Goal: Task Accomplishment & Management: Manage account settings

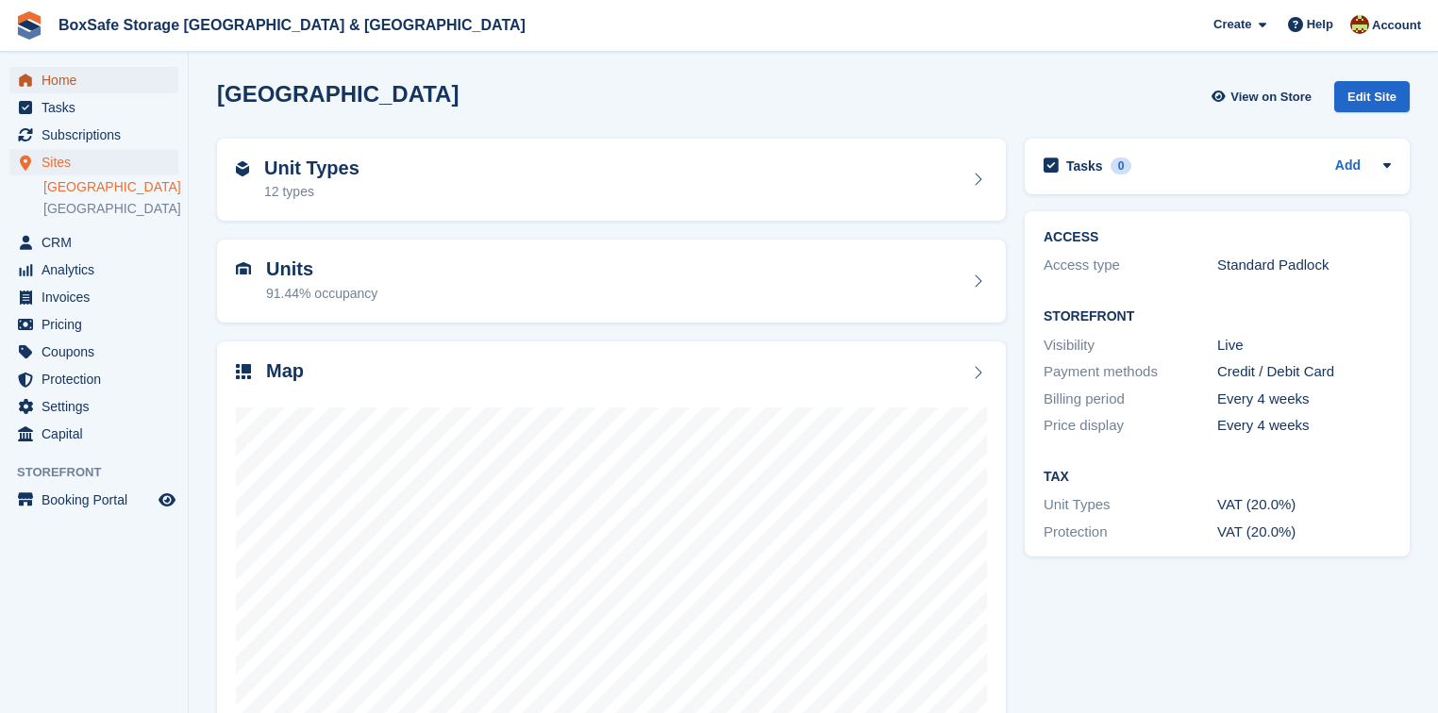
click at [100, 75] on span "Home" at bounding box center [98, 80] width 113 height 26
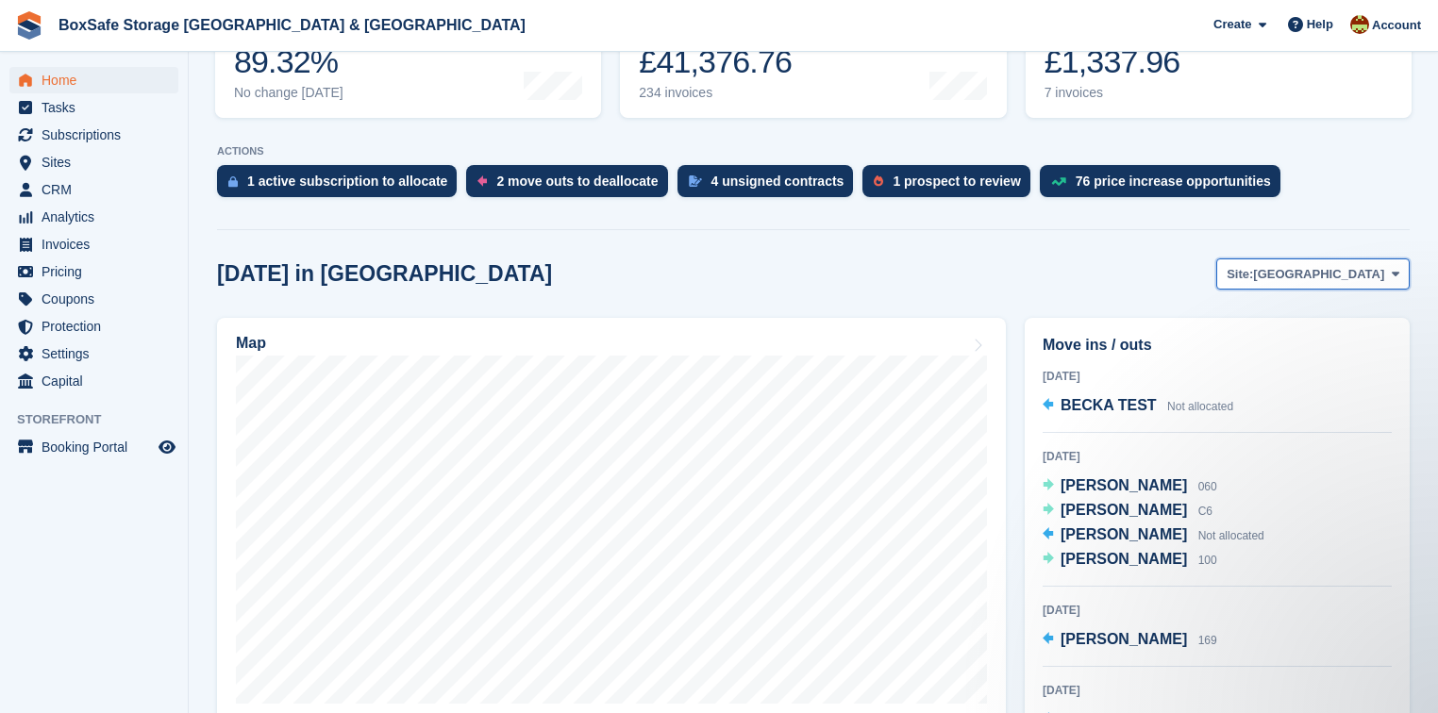
click at [1348, 281] on span "[GEOGRAPHIC_DATA]" at bounding box center [1318, 274] width 131 height 19
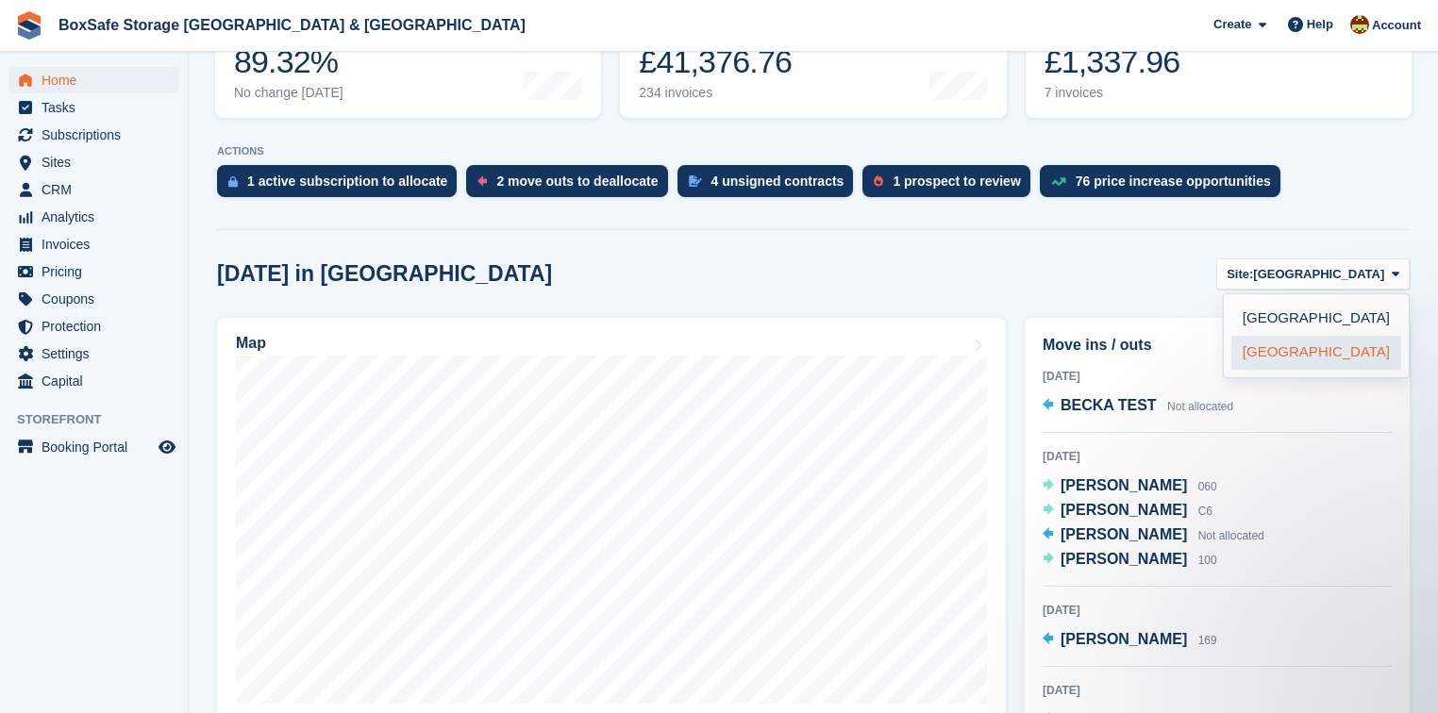
click at [1309, 354] on link "[GEOGRAPHIC_DATA]" at bounding box center [1316, 353] width 170 height 34
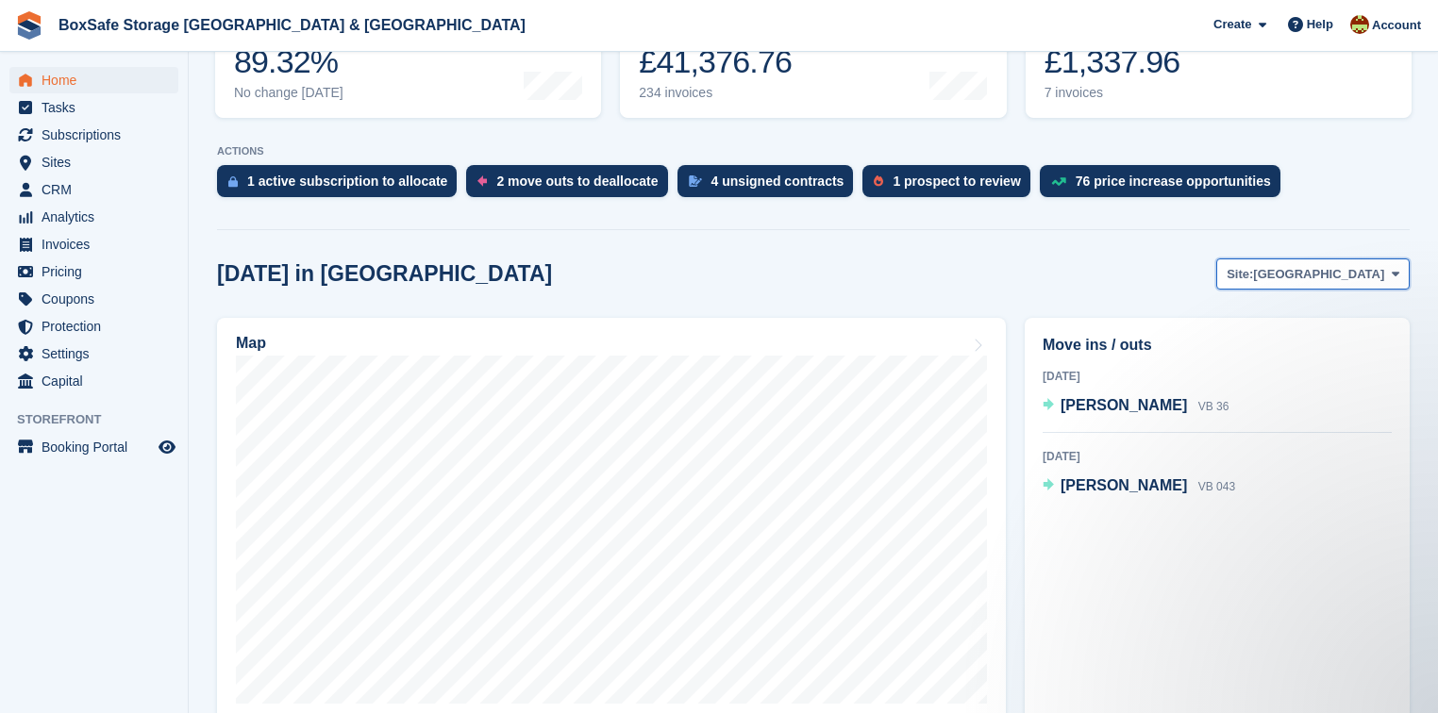
click at [1253, 279] on span "Site:" at bounding box center [1239, 274] width 26 height 19
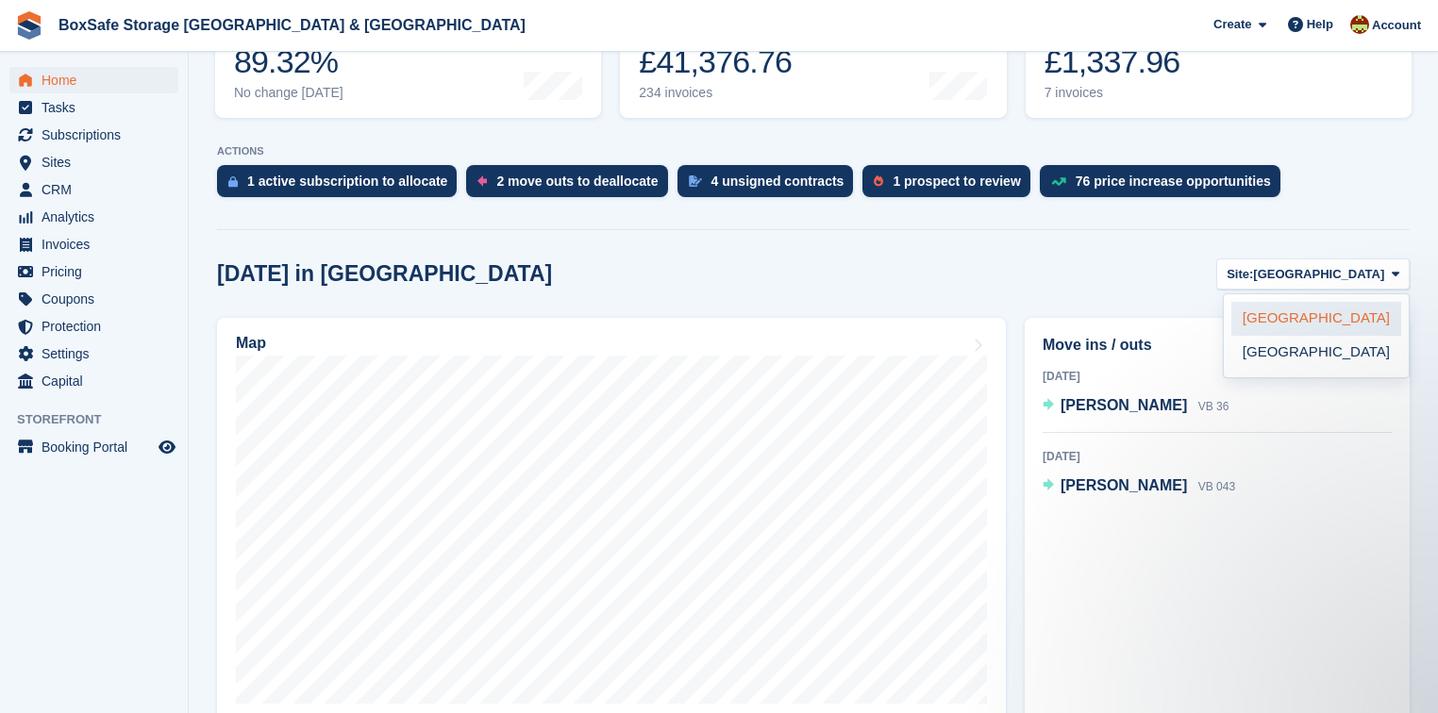
click at [1317, 318] on link "[GEOGRAPHIC_DATA]" at bounding box center [1316, 319] width 170 height 34
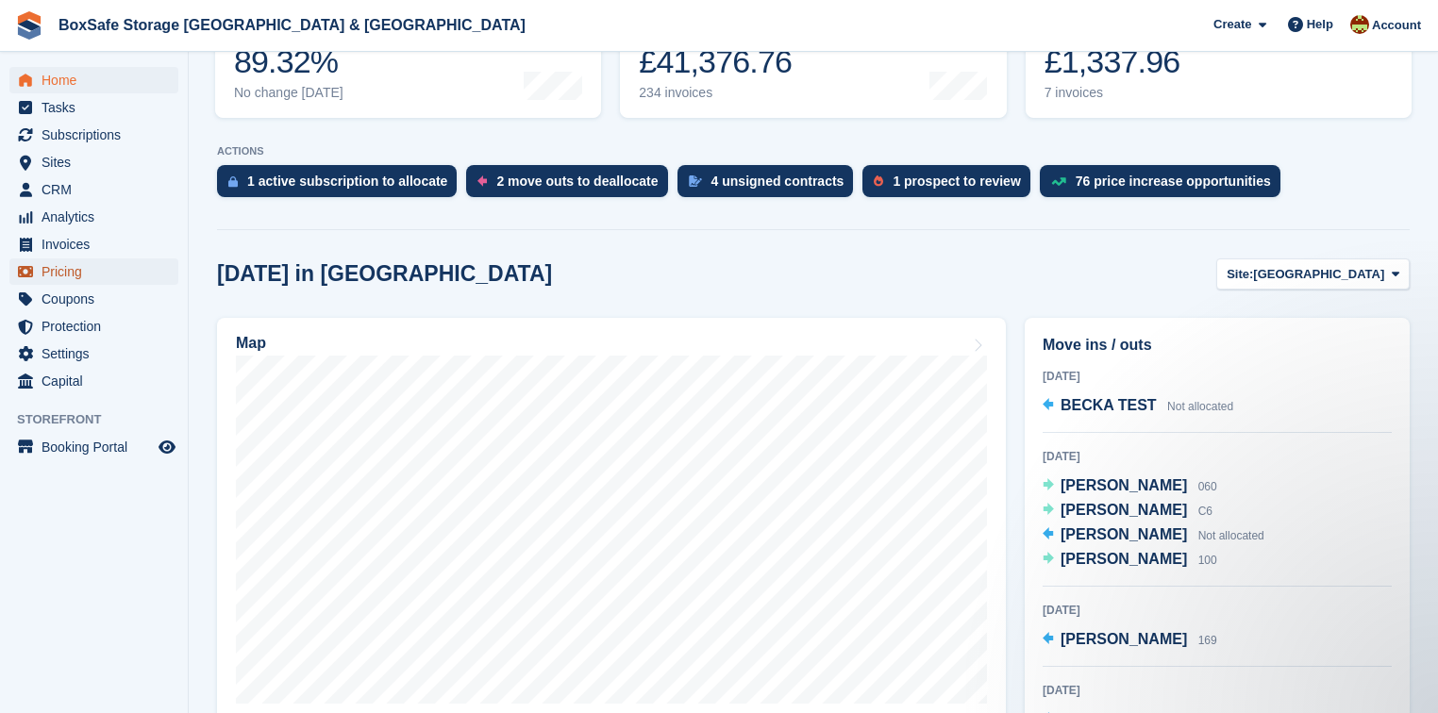
drag, startPoint x: 74, startPoint y: 272, endPoint x: 86, endPoint y: 278, distance: 13.9
click at [74, 272] on span "Pricing" at bounding box center [98, 272] width 113 height 26
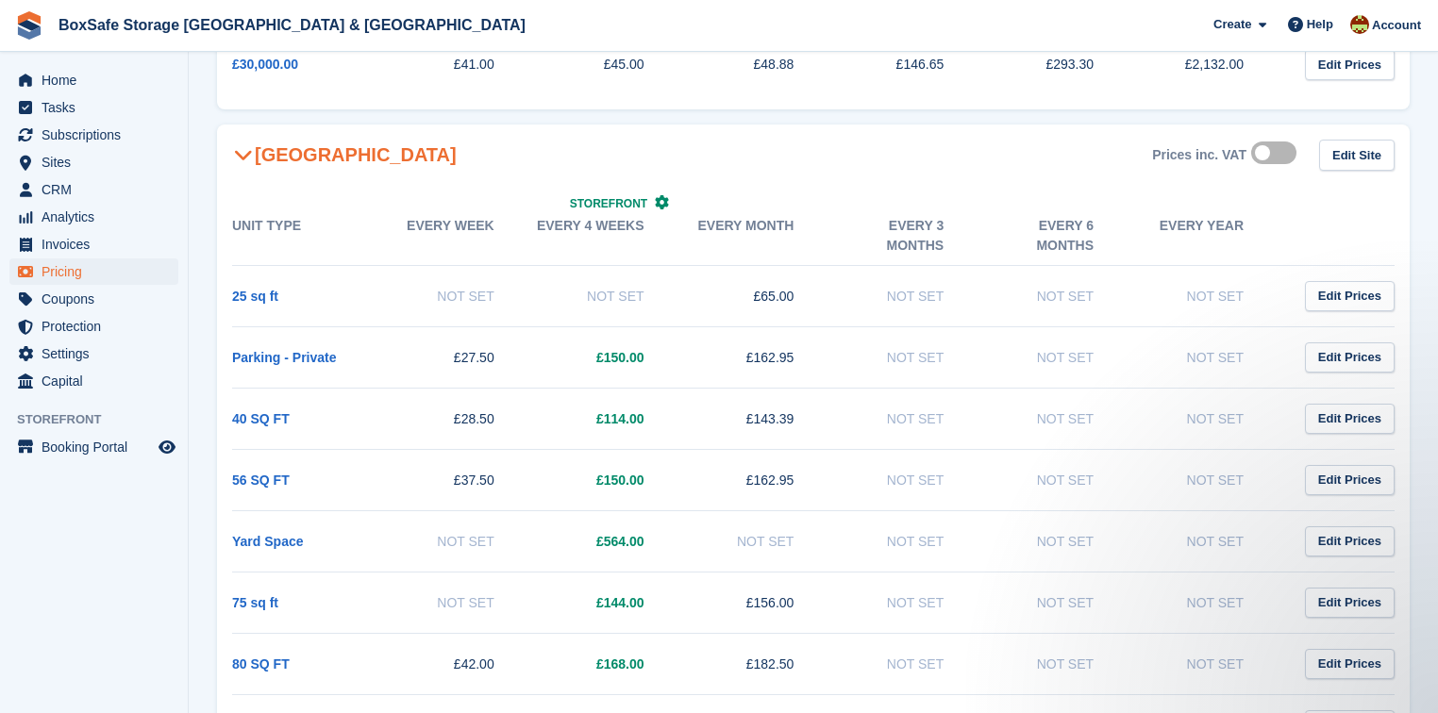
scroll to position [755, 0]
drag, startPoint x: 1288, startPoint y: 132, endPoint x: 1173, endPoint y: 240, distance: 157.5
click at [1288, 145] on label at bounding box center [1277, 152] width 53 height 15
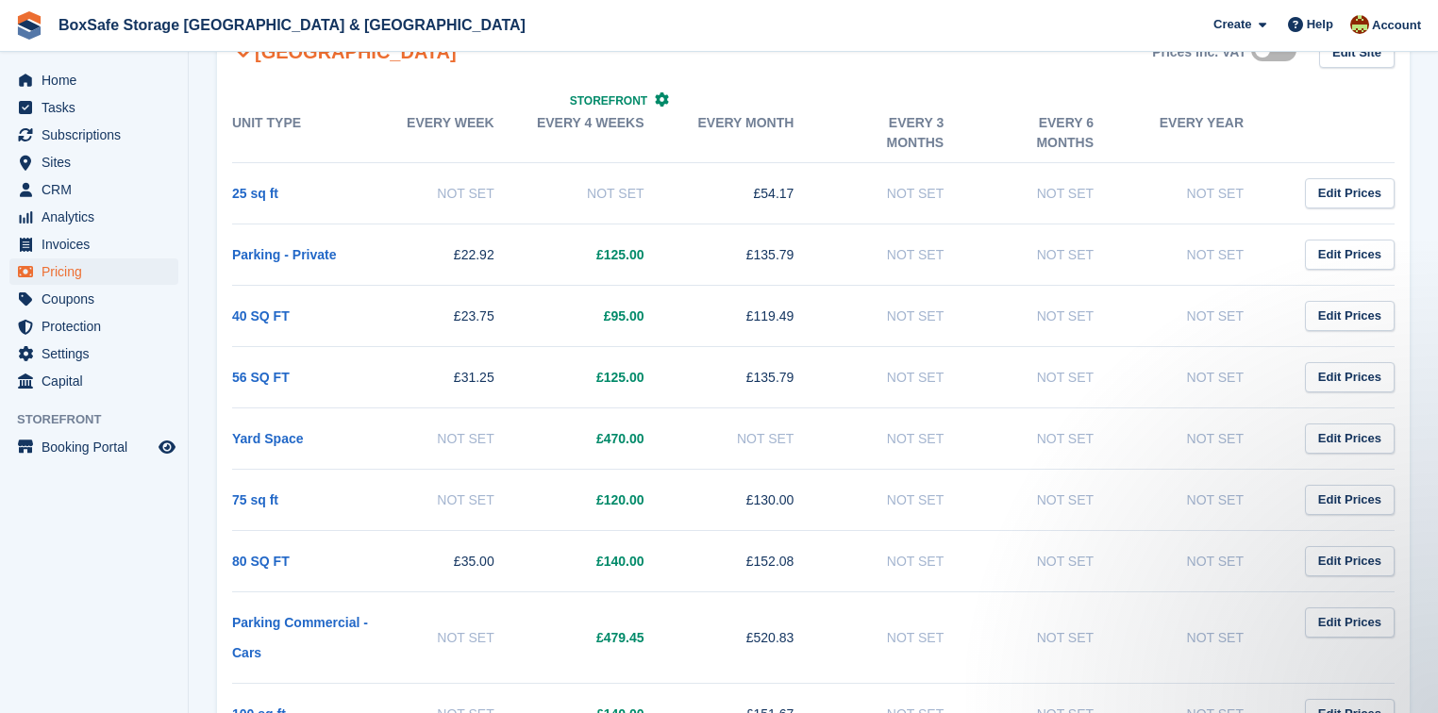
scroll to position [714, 0]
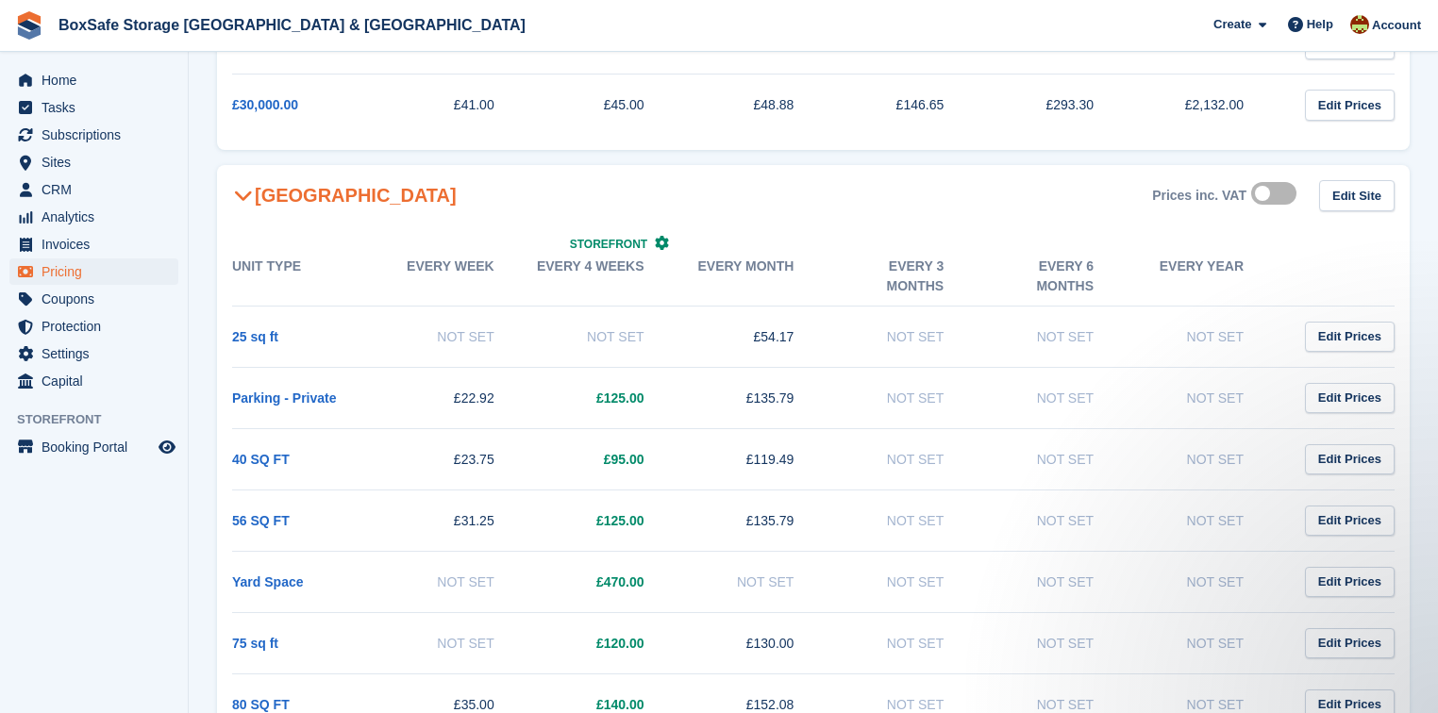
drag, startPoint x: 1278, startPoint y: 175, endPoint x: 1277, endPoint y: 202, distance: 26.4
click at [1278, 186] on label at bounding box center [1277, 193] width 53 height 15
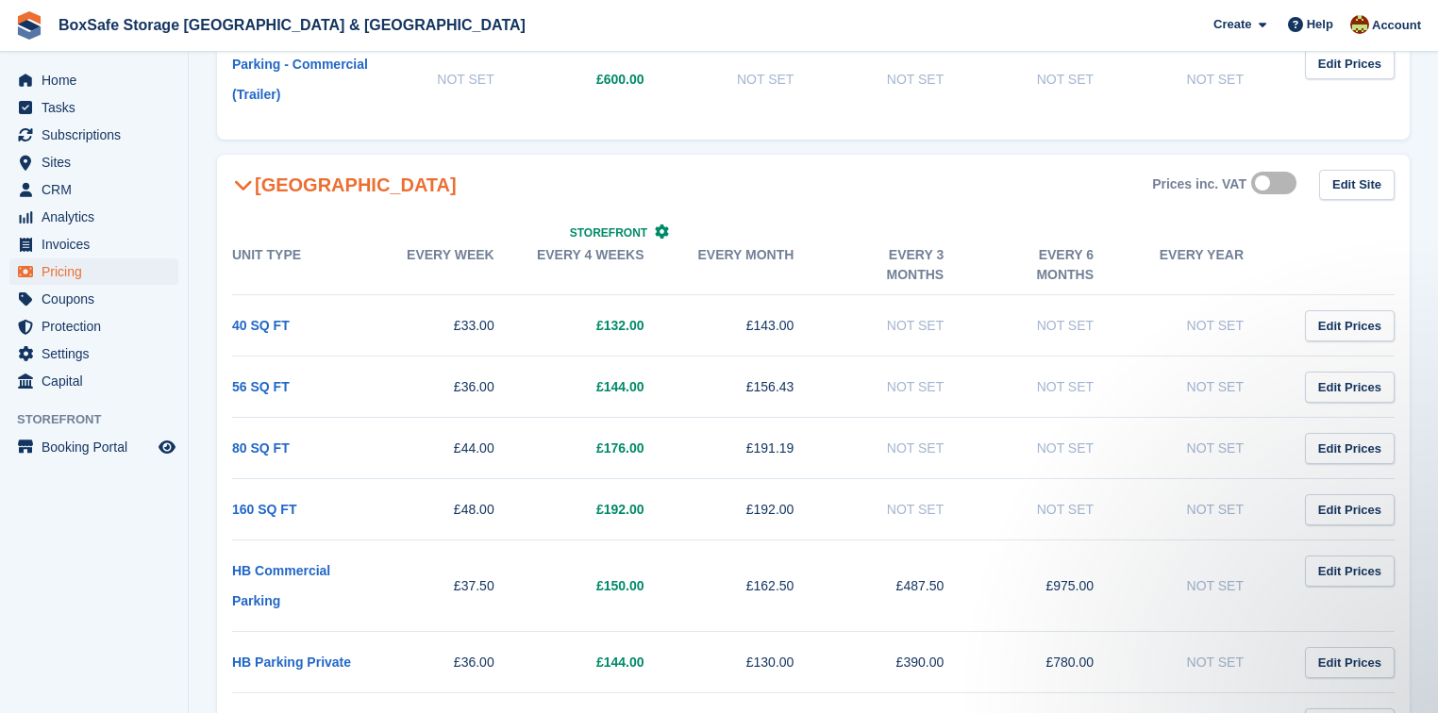
scroll to position [1695, 0]
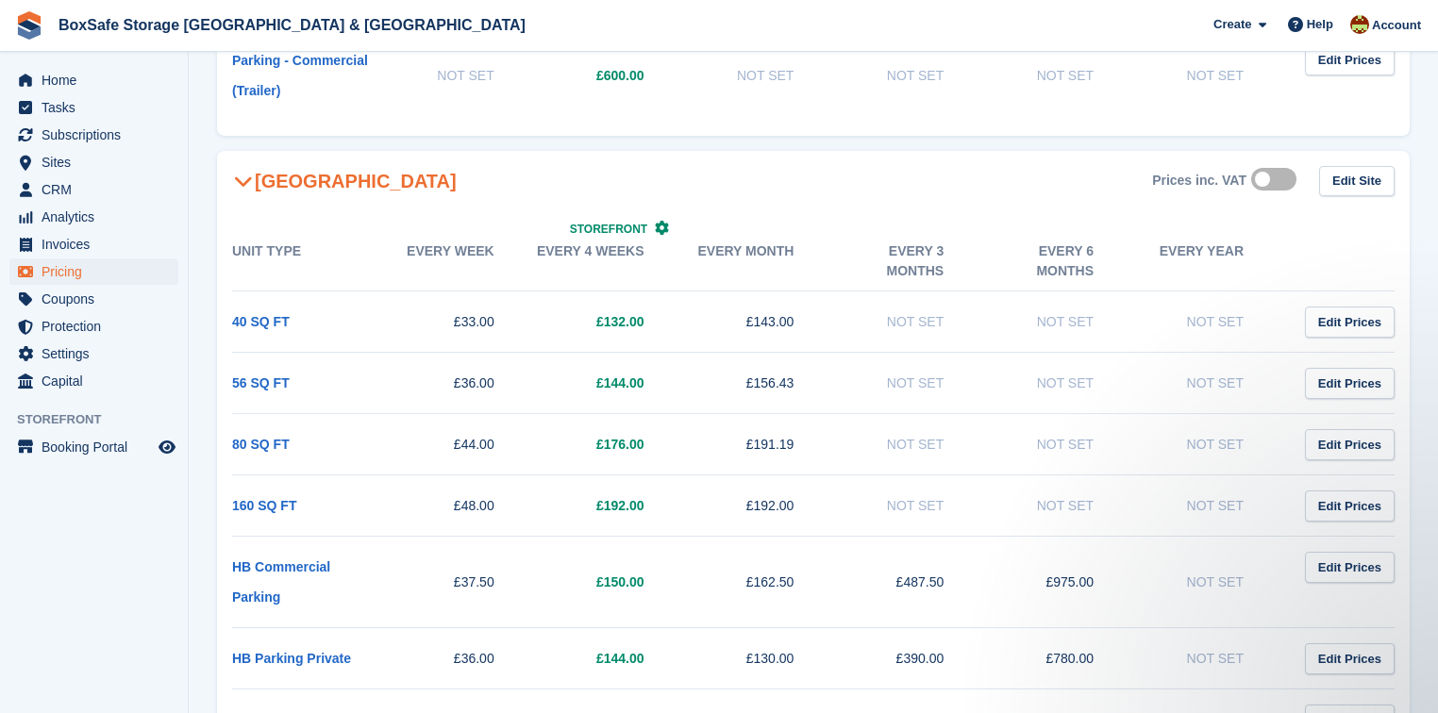
click at [1092, 211] on div "Unit Type Every week Storefront Every 4 weeks Every month Every 3 months Every …" at bounding box center [813, 488] width 1193 height 554
click at [1358, 491] on link "Edit Prices" at bounding box center [1350, 506] width 90 height 31
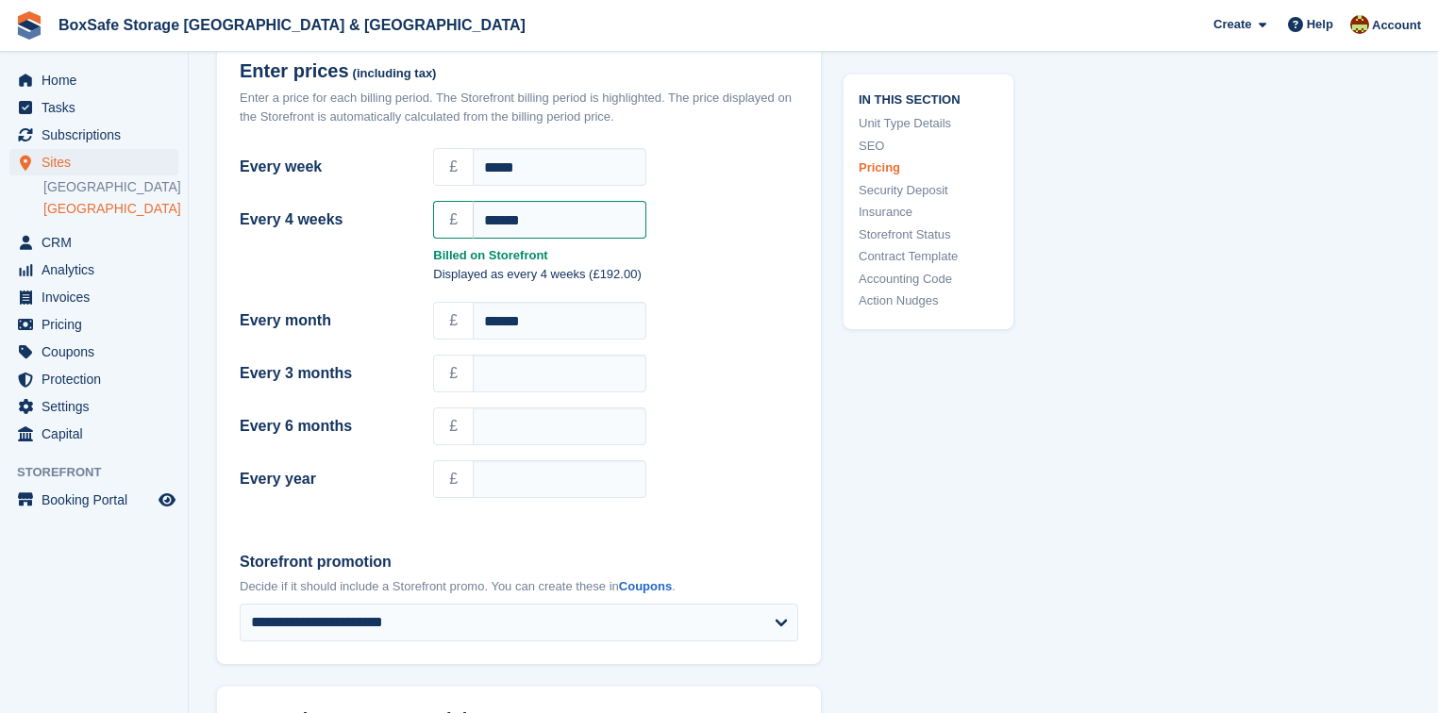
scroll to position [1633, 0]
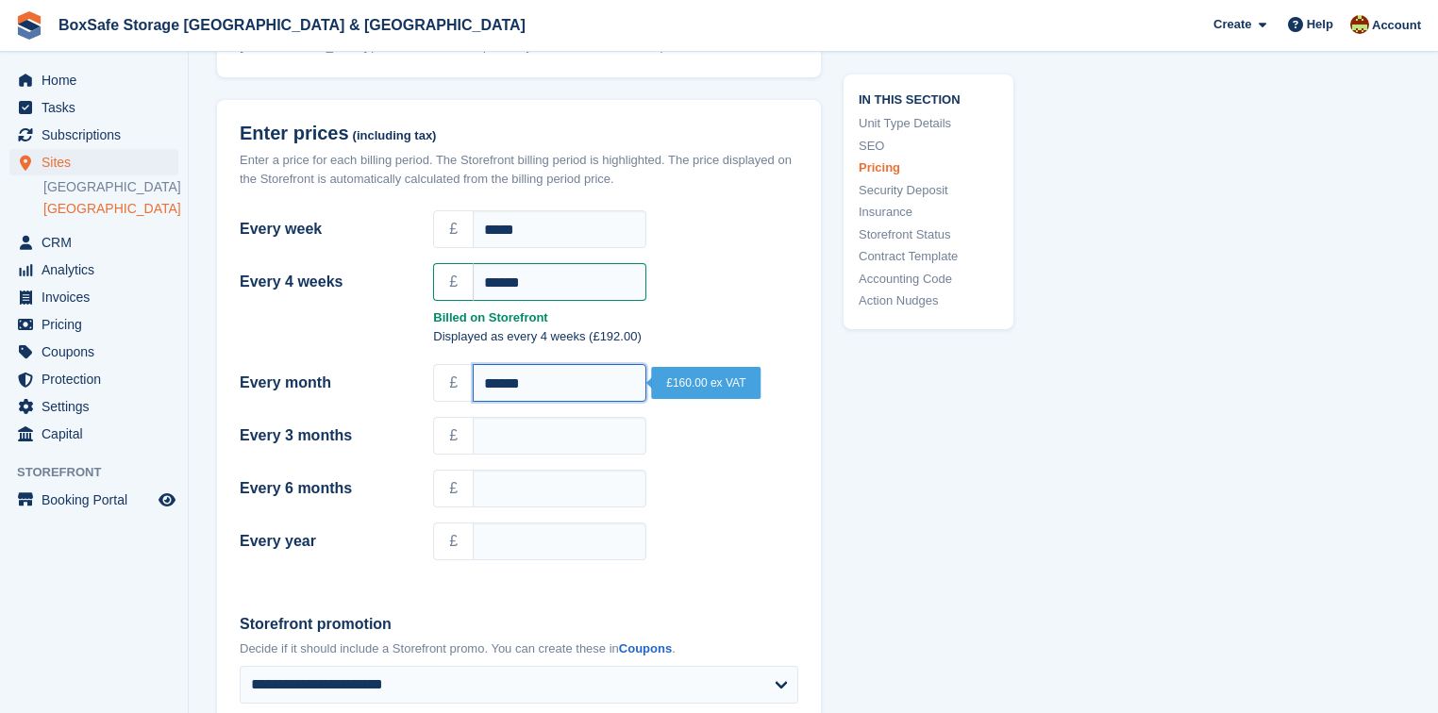
drag, startPoint x: 546, startPoint y: 218, endPoint x: 369, endPoint y: 223, distance: 177.4
click at [369, 360] on div "Every month £ ******" at bounding box center [518, 382] width 581 height 45
type input "***"
click at [759, 462] on div "Every 6 months £" at bounding box center [519, 488] width 559 height 53
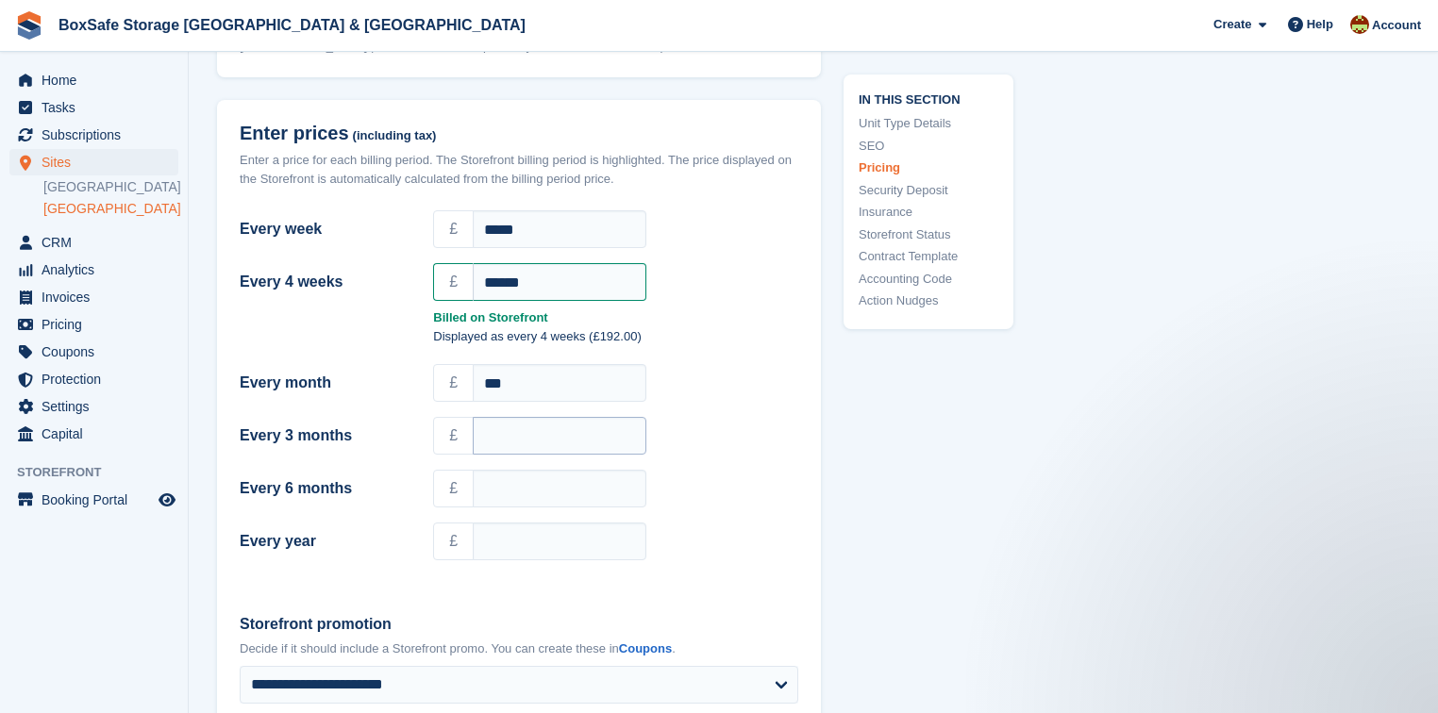
scroll to position [0, 0]
click at [538, 417] on input "Every 3 months" at bounding box center [560, 436] width 174 height 38
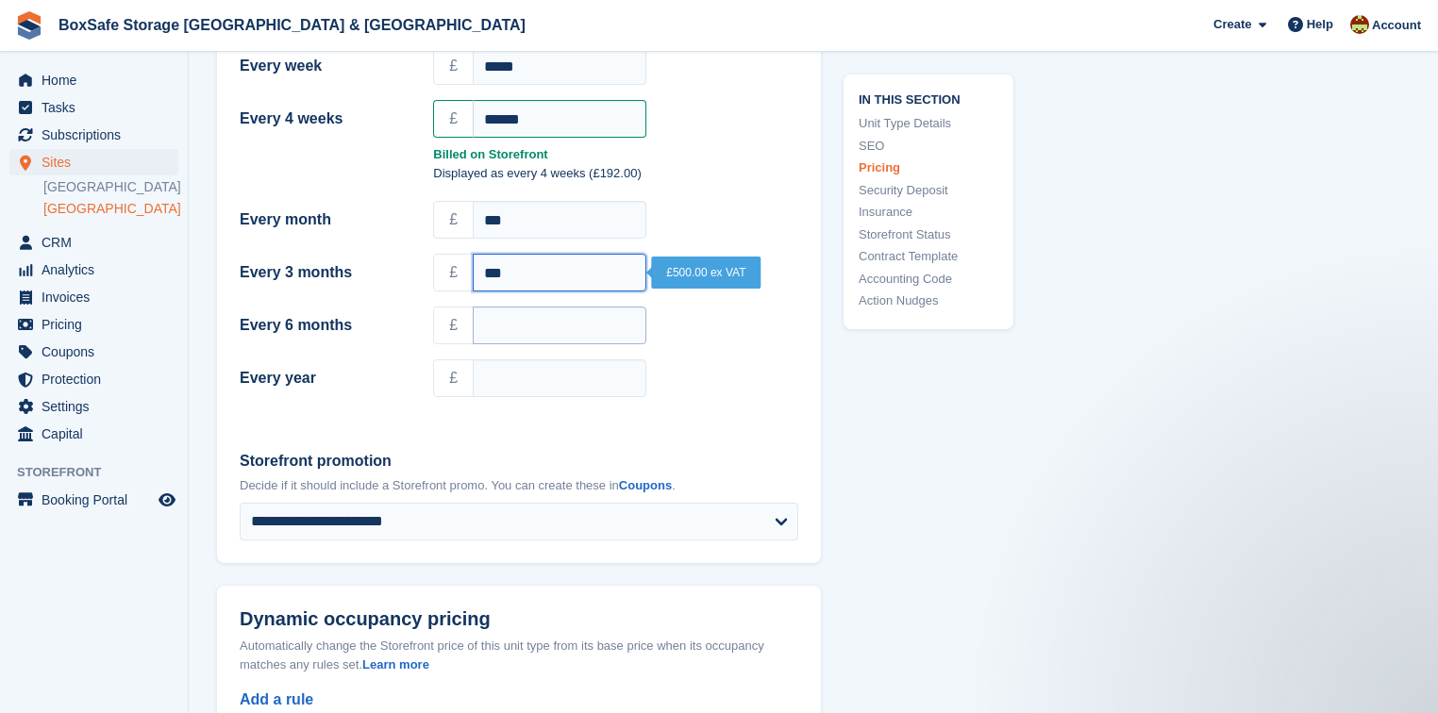
type input "***"
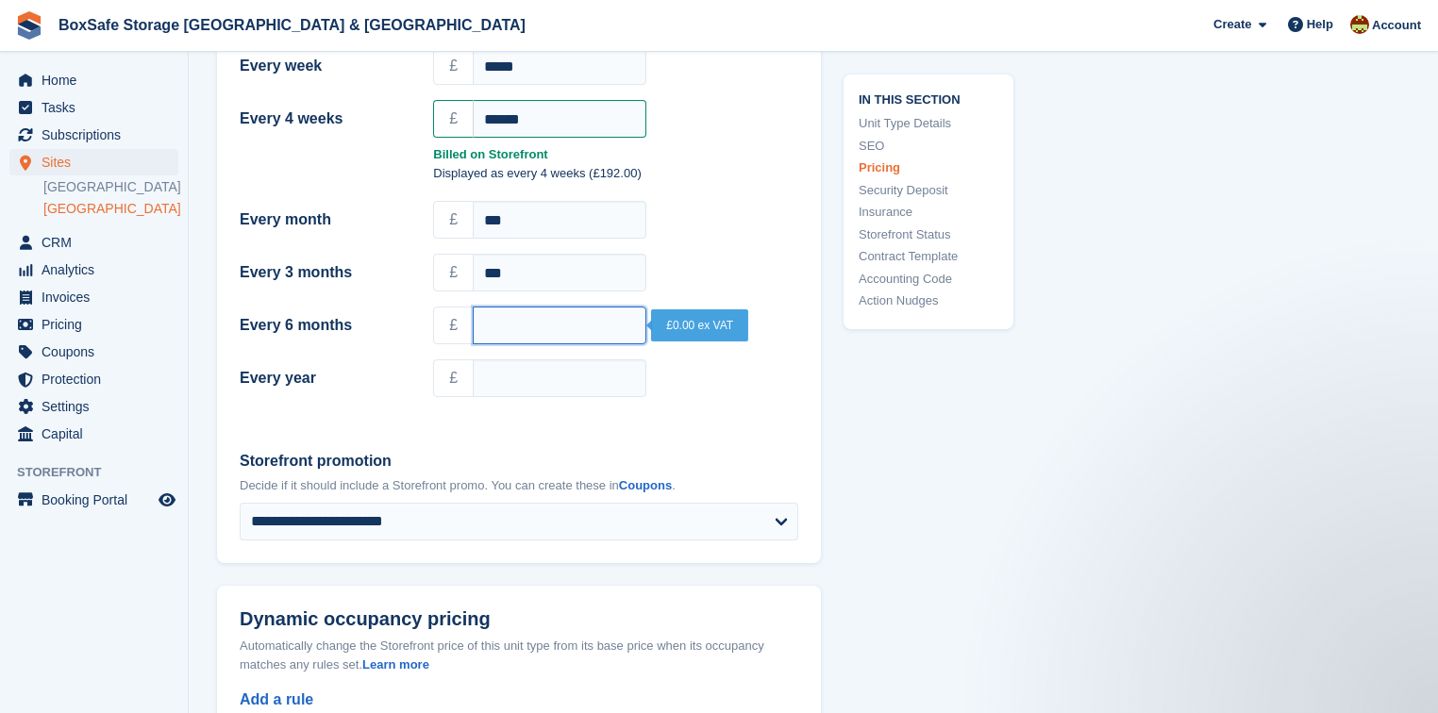
click at [543, 312] on input "Every 6 months" at bounding box center [560, 326] width 174 height 38
type input "****"
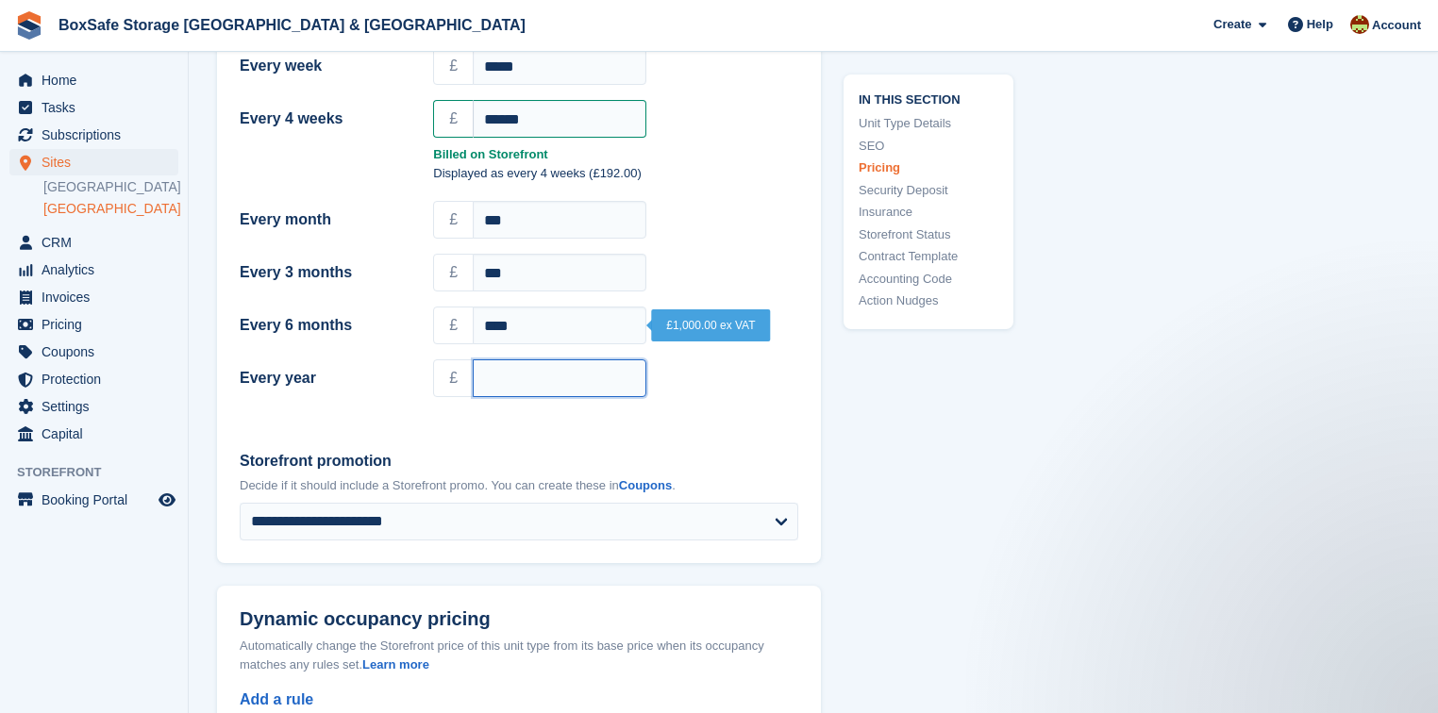
click at [560, 366] on input "Every year" at bounding box center [560, 378] width 174 height 38
type input "****"
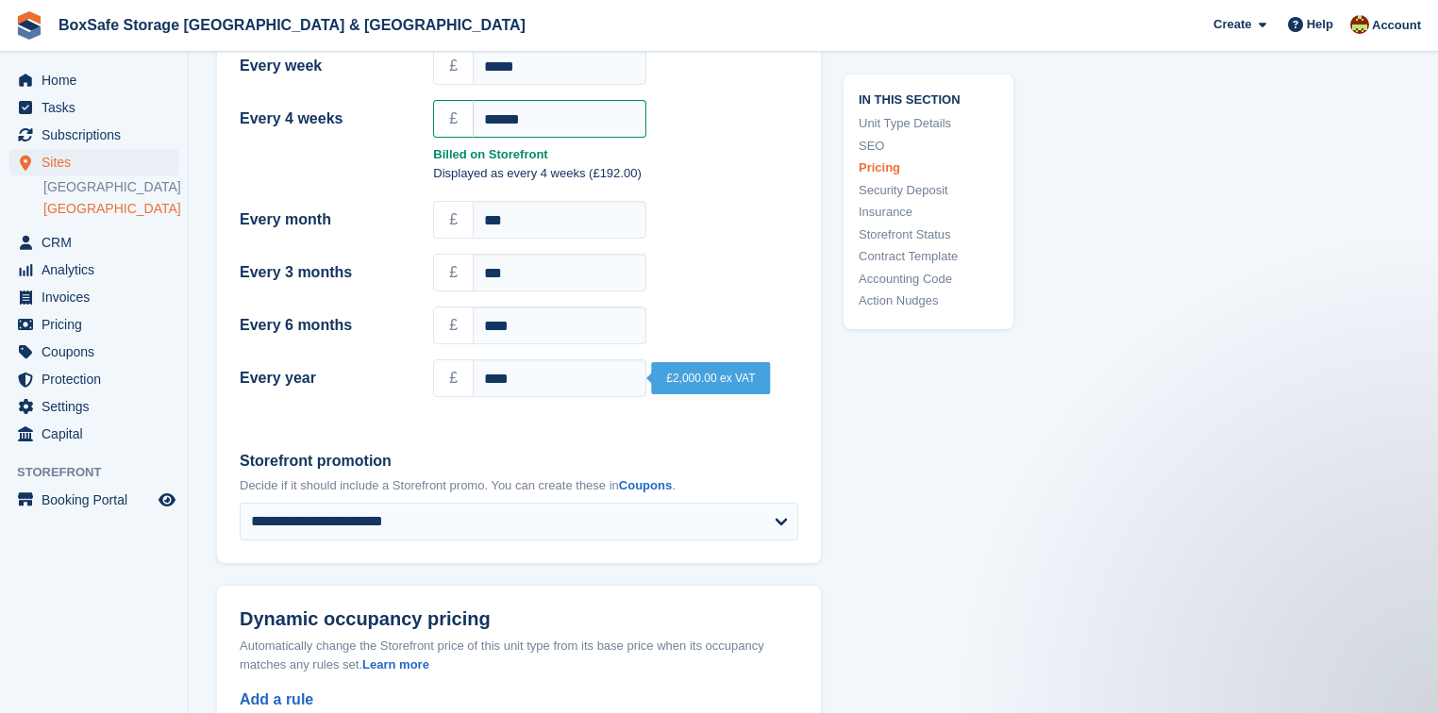
click at [755, 307] on div "£ ****" at bounding box center [615, 326] width 365 height 38
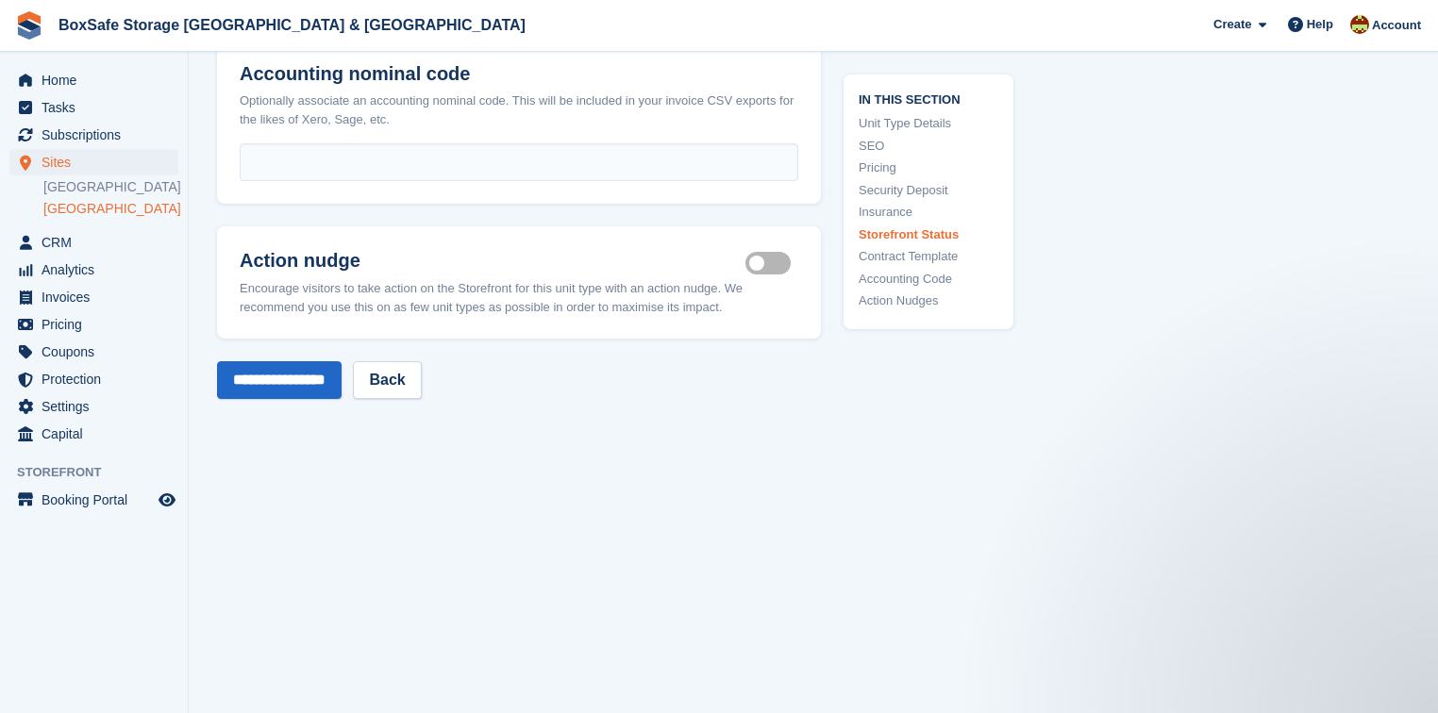
scroll to position [3608, 0]
click at [292, 385] on input "**********" at bounding box center [279, 378] width 125 height 38
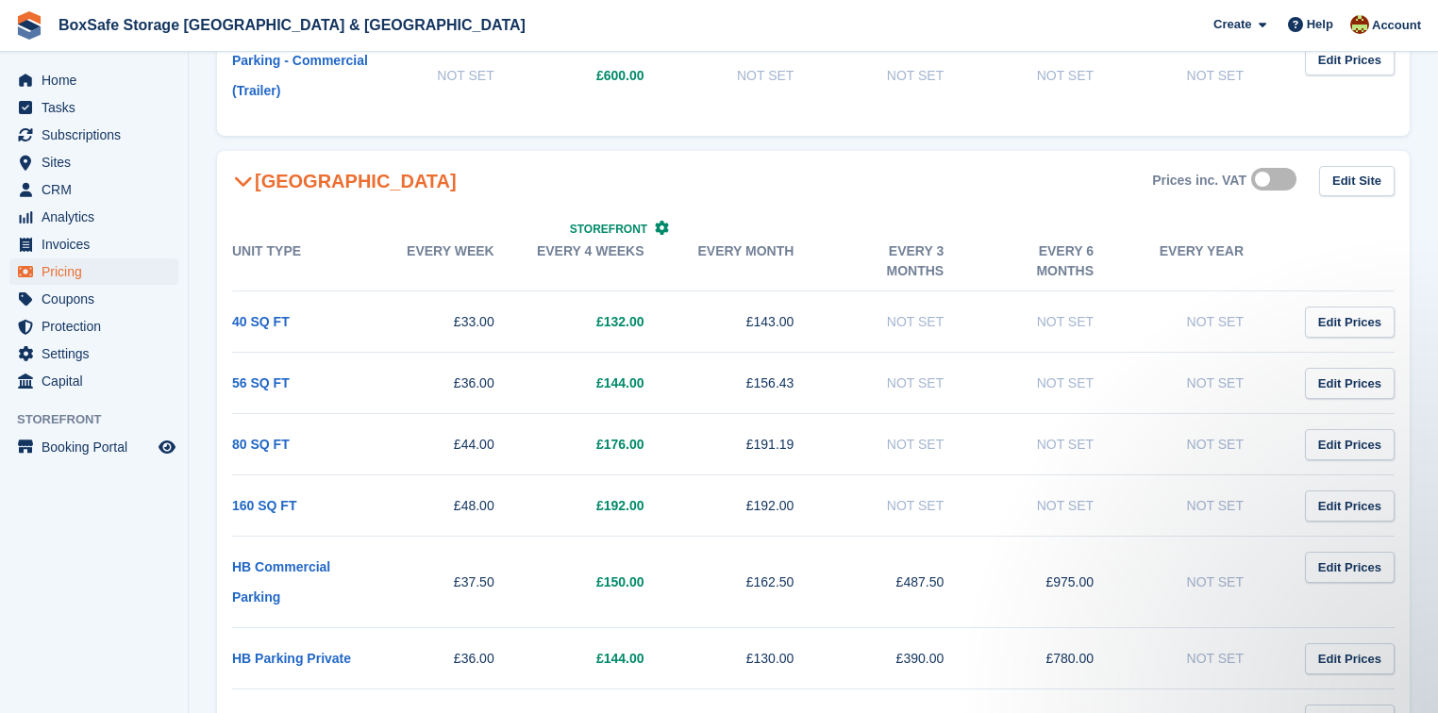
click at [1288, 172] on label at bounding box center [1277, 179] width 53 height 15
click at [1268, 172] on label at bounding box center [1277, 179] width 53 height 15
click at [73, 77] on span "Home" at bounding box center [98, 80] width 113 height 26
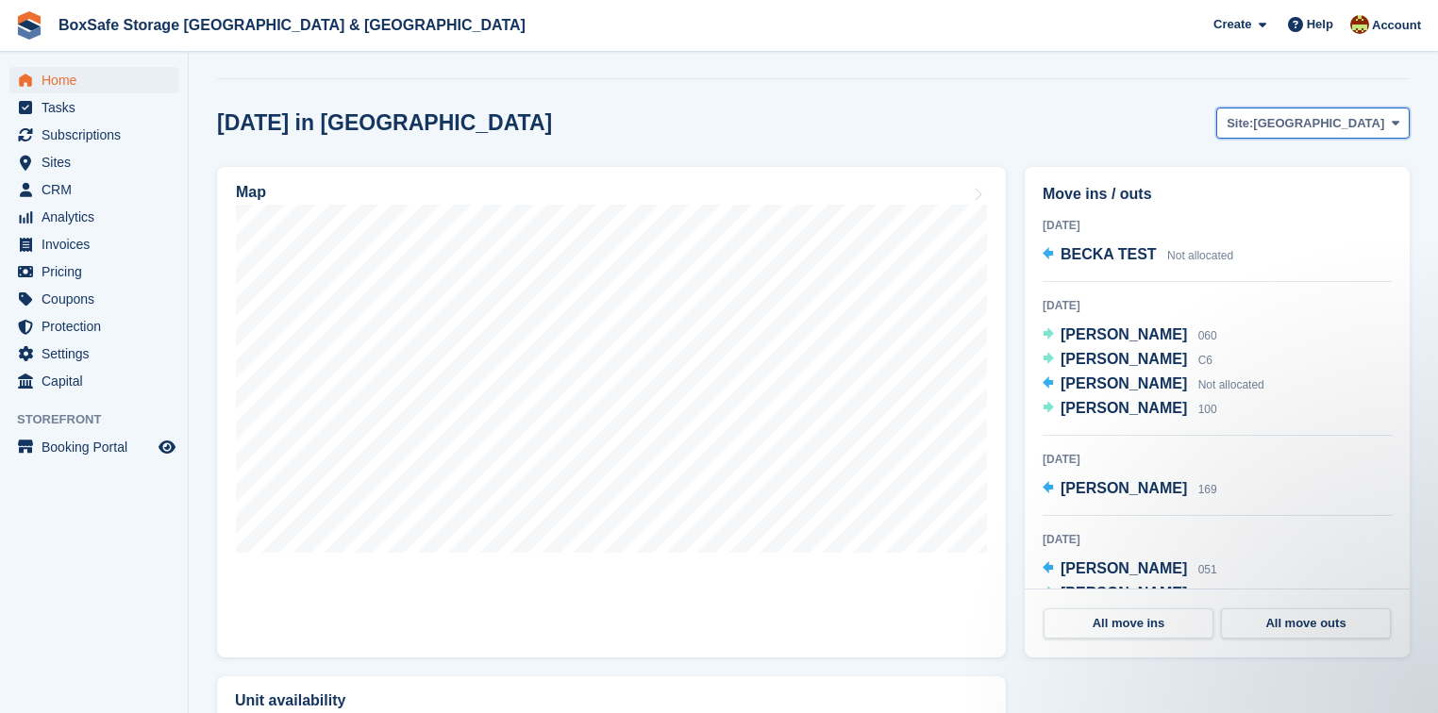
drag, startPoint x: 1352, startPoint y: 112, endPoint x: 1336, endPoint y: 158, distance: 48.9
click at [1352, 112] on button "Site: [GEOGRAPHIC_DATA]" at bounding box center [1312, 123] width 193 height 31
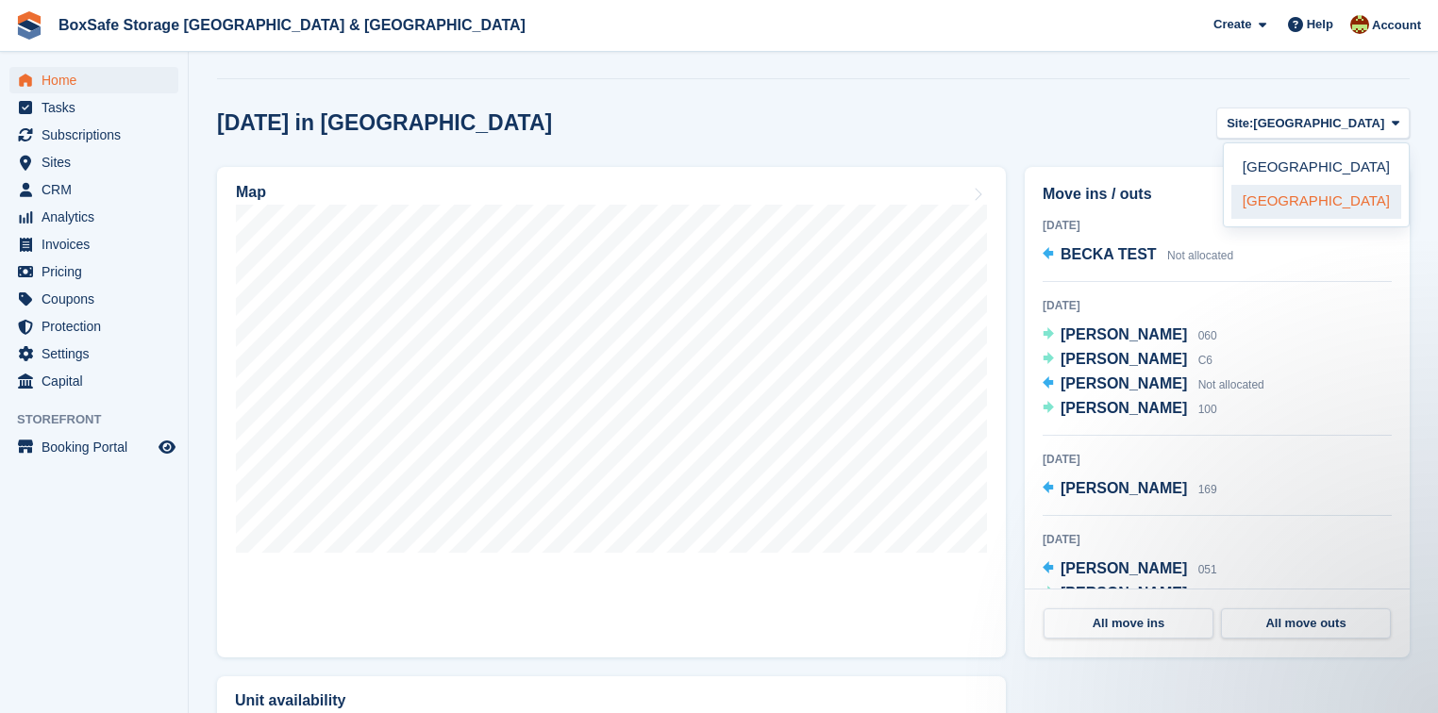
click at [1328, 190] on link "[GEOGRAPHIC_DATA]" at bounding box center [1316, 202] width 170 height 34
